Goal: Find contact information: Find contact information

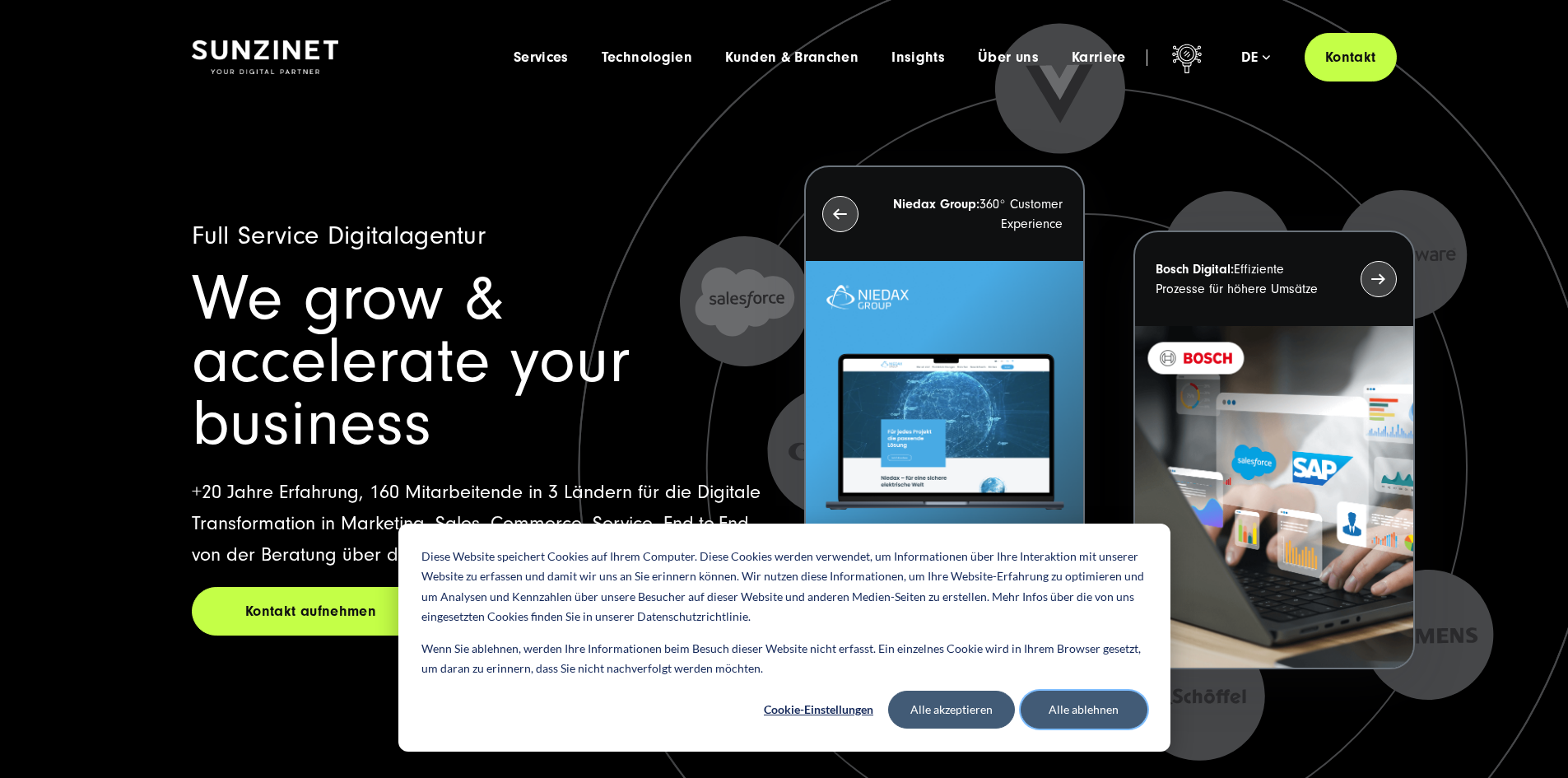
drag, startPoint x: 1076, startPoint y: 717, endPoint x: 1086, endPoint y: 711, distance: 11.7
click at [1076, 716] on button "Alle ablehnen" at bounding box center [1083, 709] width 127 height 38
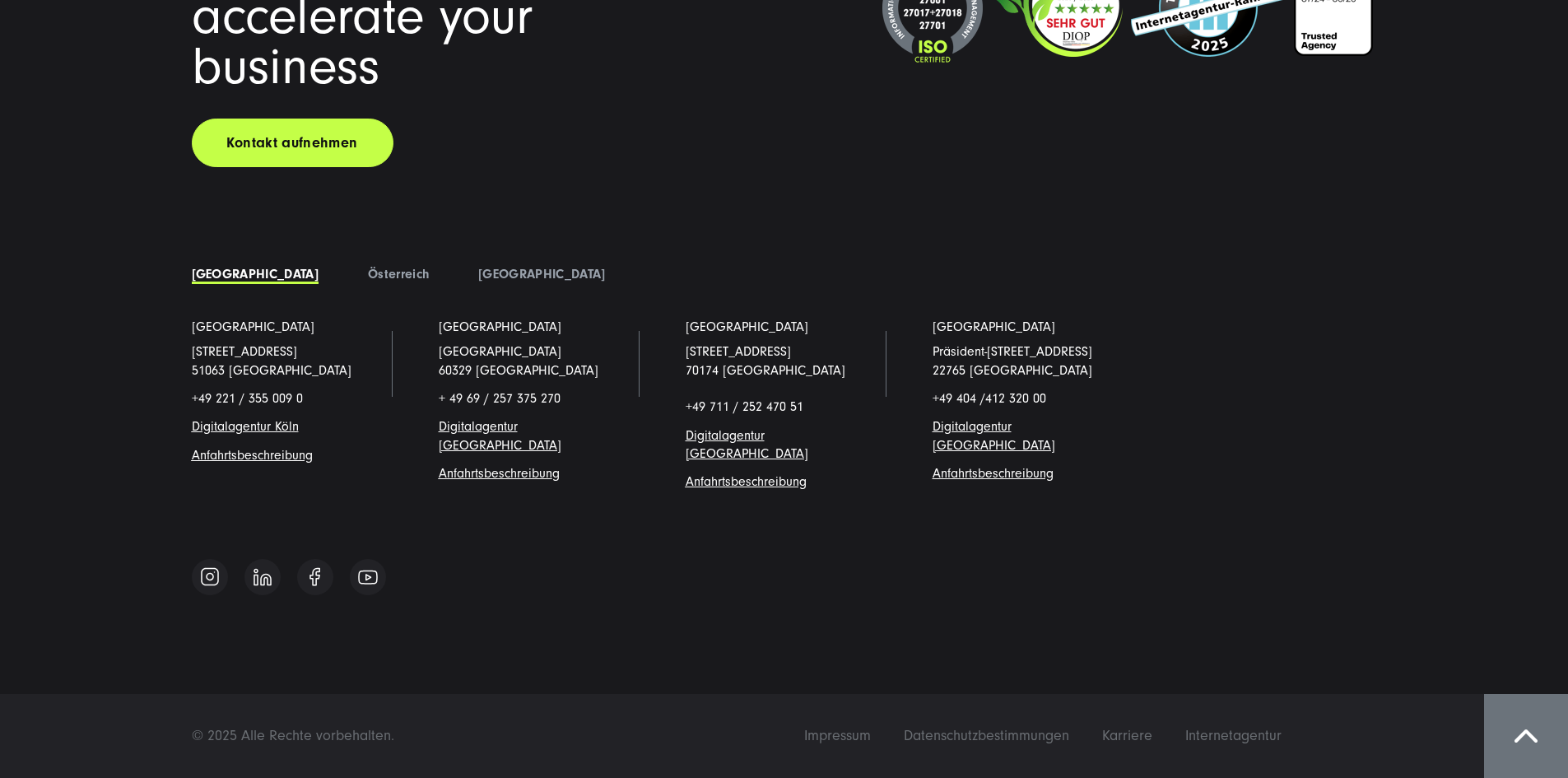
scroll to position [14644, 0]
click at [871, 740] on span "Impressum" at bounding box center [838, 735] width 67 height 18
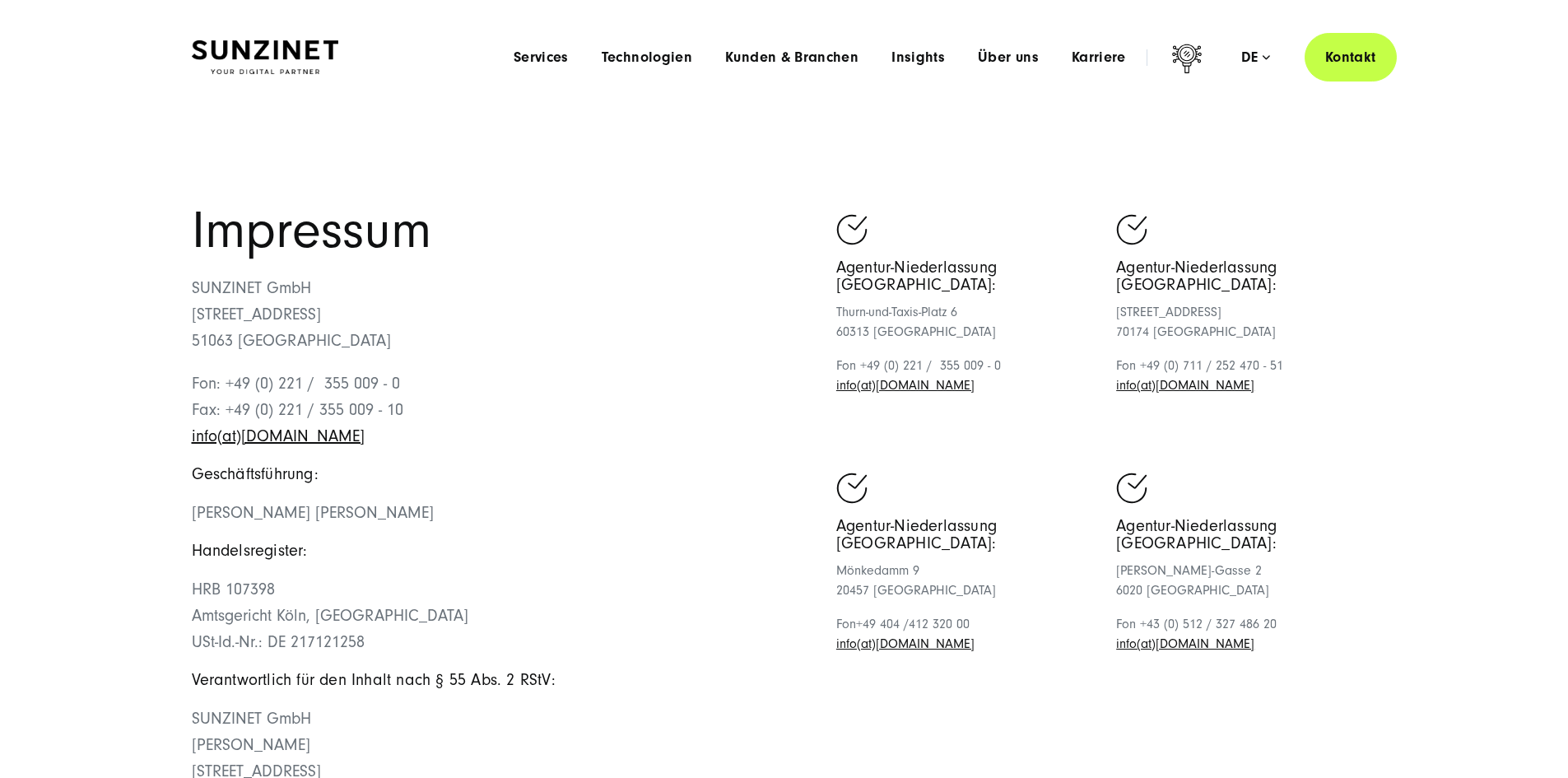
click at [301, 15] on header "Smart Search AI Hier können Sie eine konkrete Frage zu unserer Agentur und unse…" at bounding box center [784, 57] width 1568 height 115
click at [294, 41] on img at bounding box center [265, 57] width 146 height 34
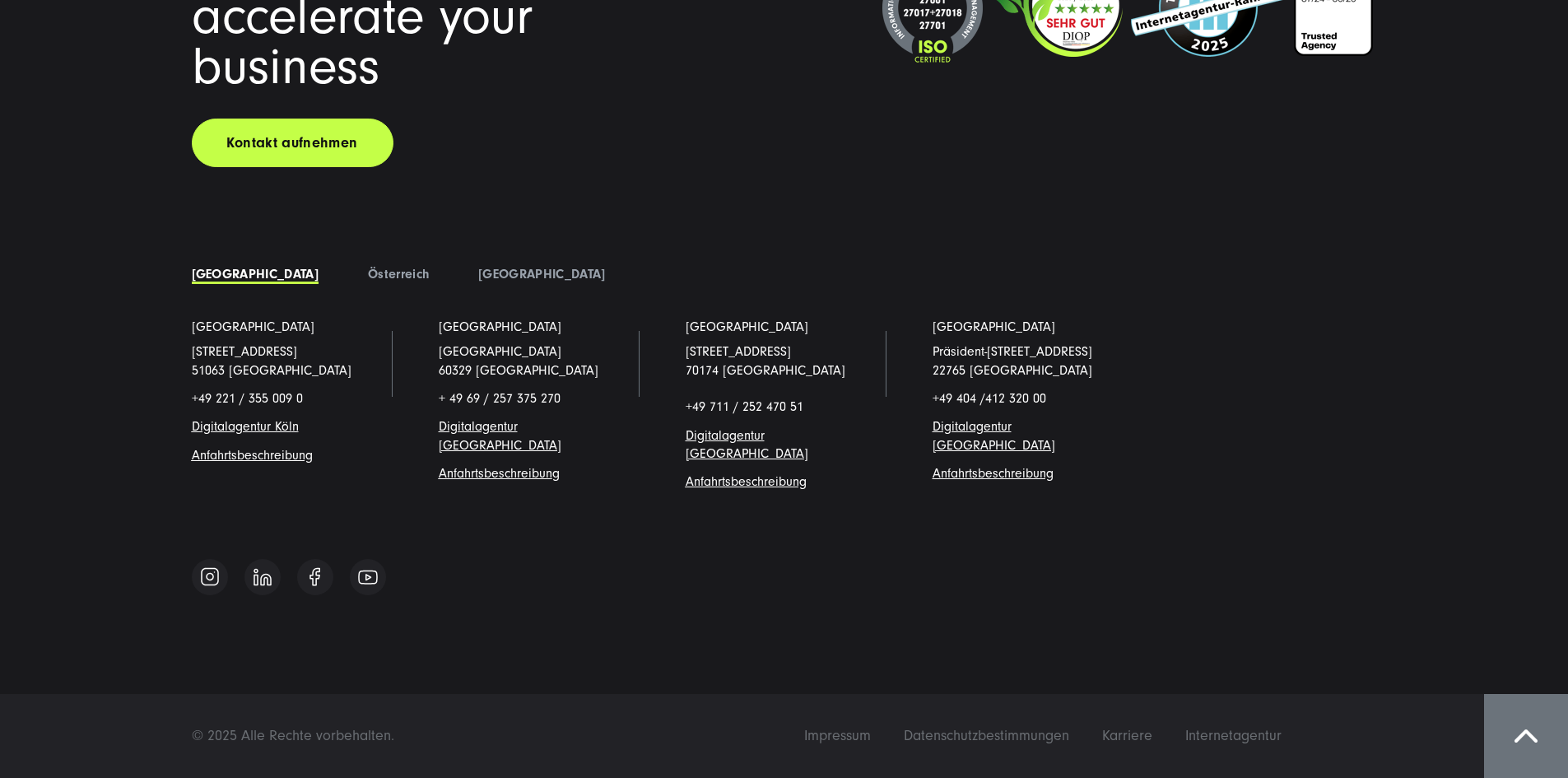
scroll to position [14644, 0]
click at [367, 282] on link "Österreich" at bounding box center [398, 274] width 61 height 15
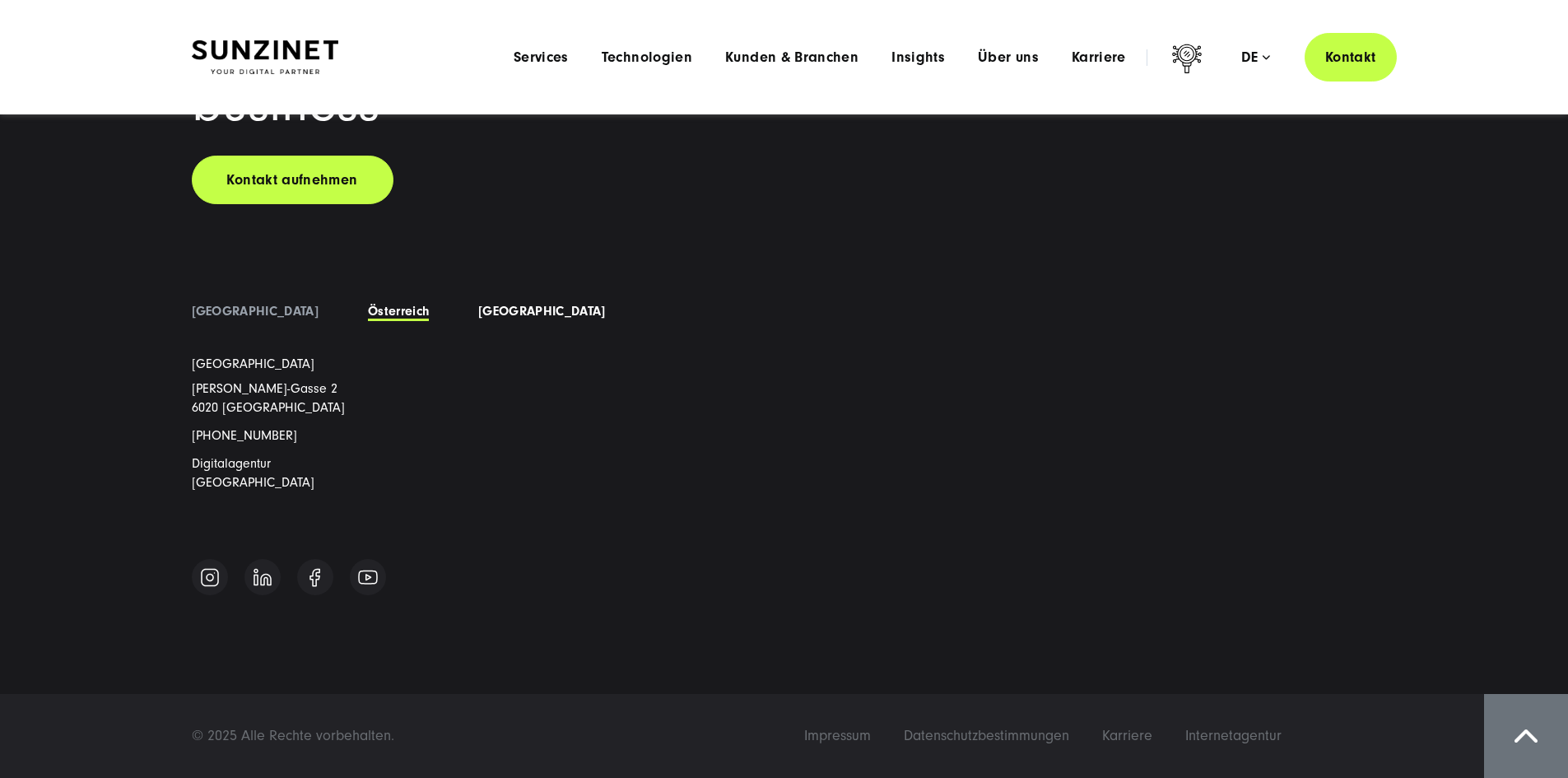
click at [479, 319] on link "[GEOGRAPHIC_DATA]" at bounding box center [541, 311] width 127 height 15
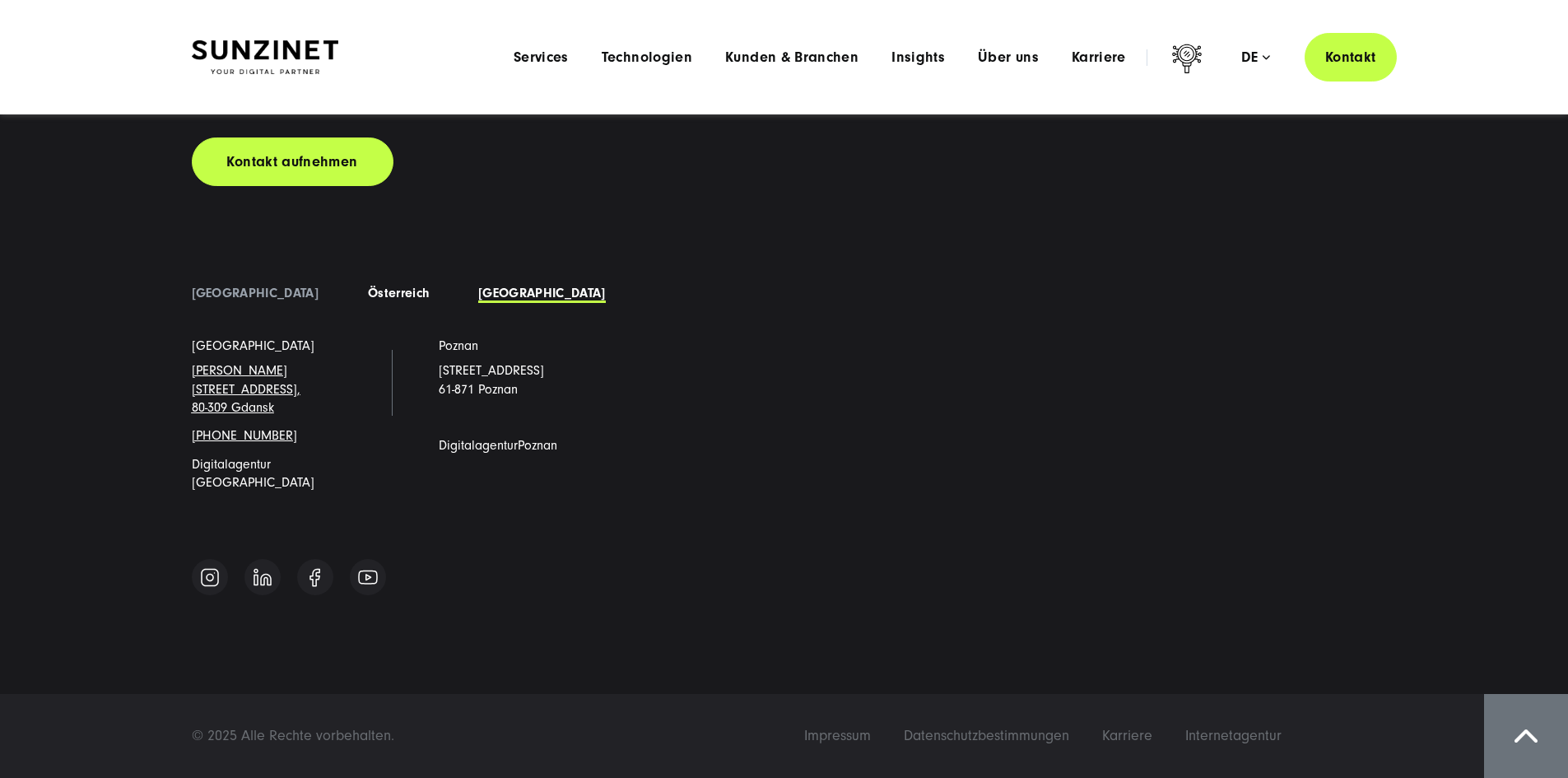
drag, startPoint x: 335, startPoint y: 322, endPoint x: 321, endPoint y: 322, distance: 14.0
click at [367, 300] on link "Österreich" at bounding box center [398, 293] width 61 height 15
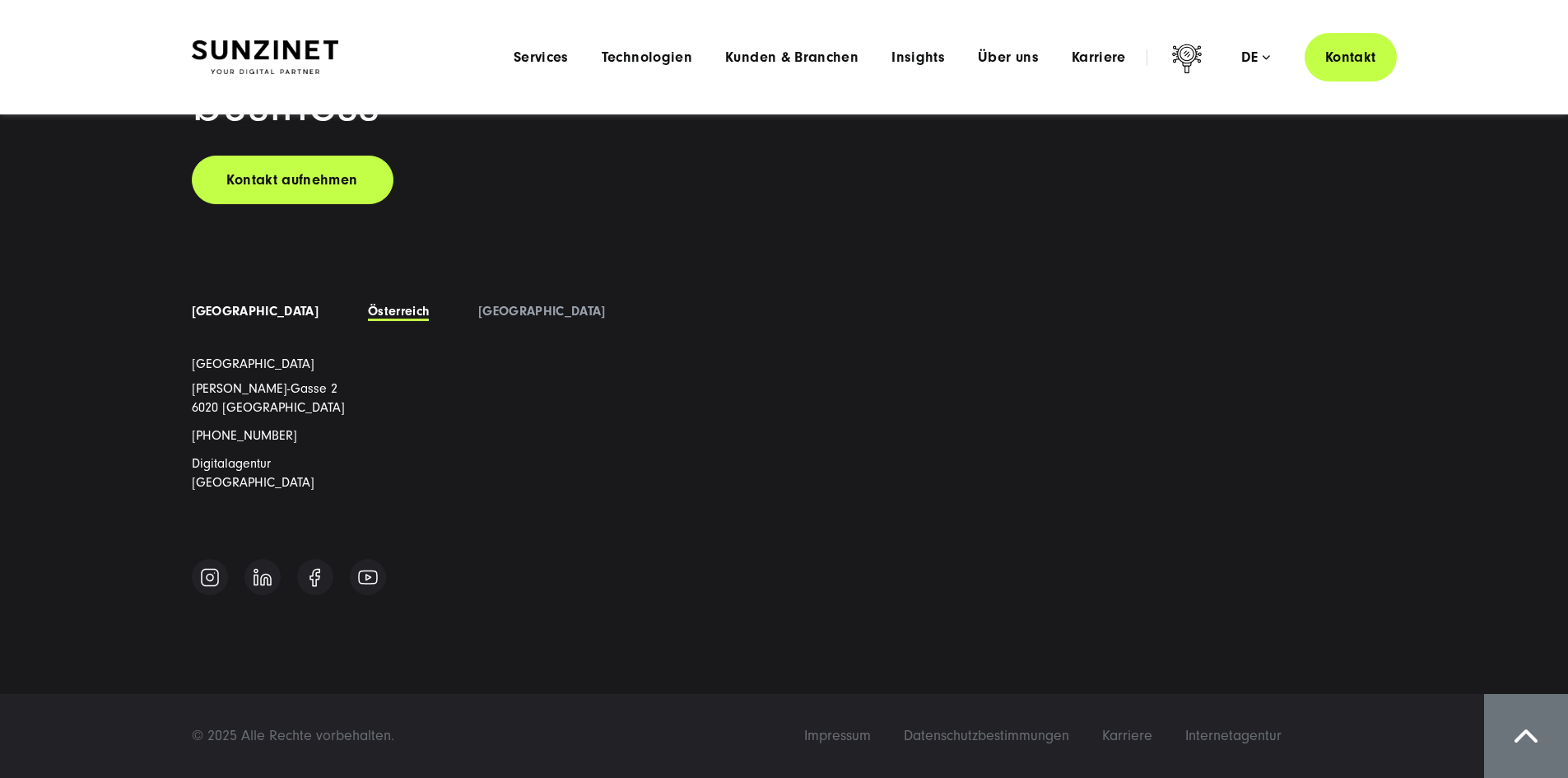
click at [243, 319] on link "[GEOGRAPHIC_DATA]" at bounding box center [255, 311] width 127 height 15
